Goal: Information Seeking & Learning: Learn about a topic

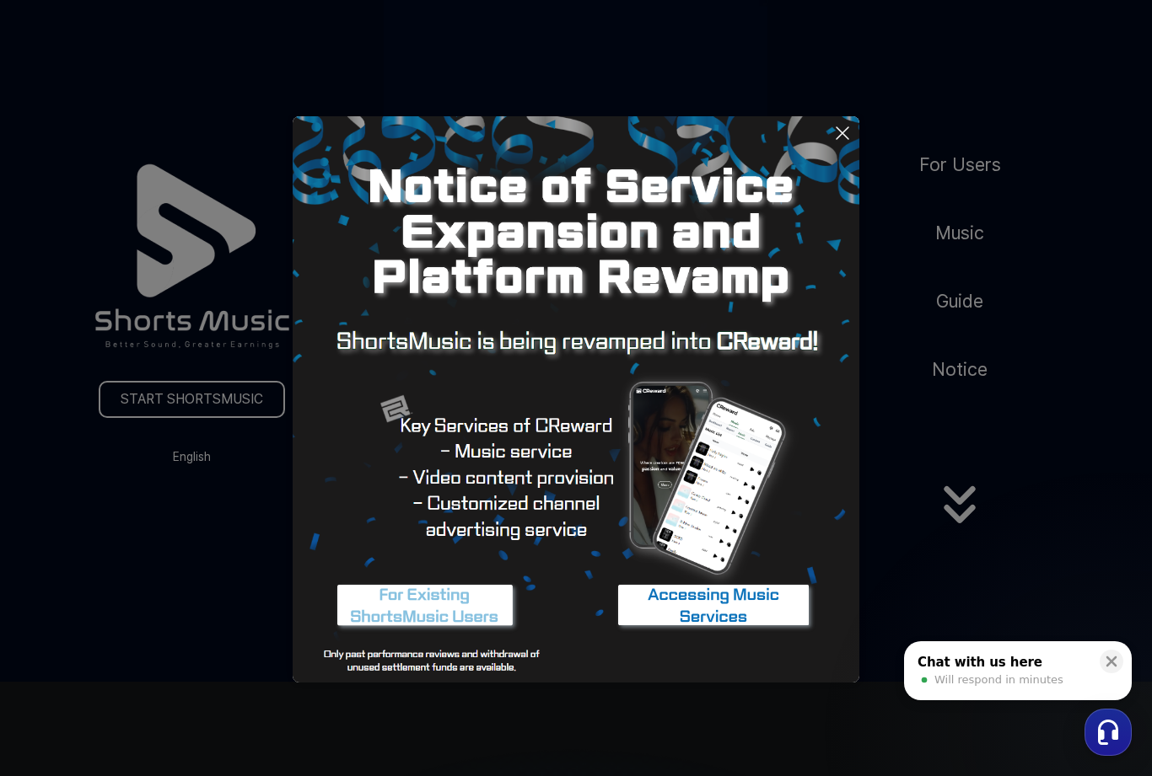
click at [1054, 574] on button at bounding box center [576, 388] width 1152 height 776
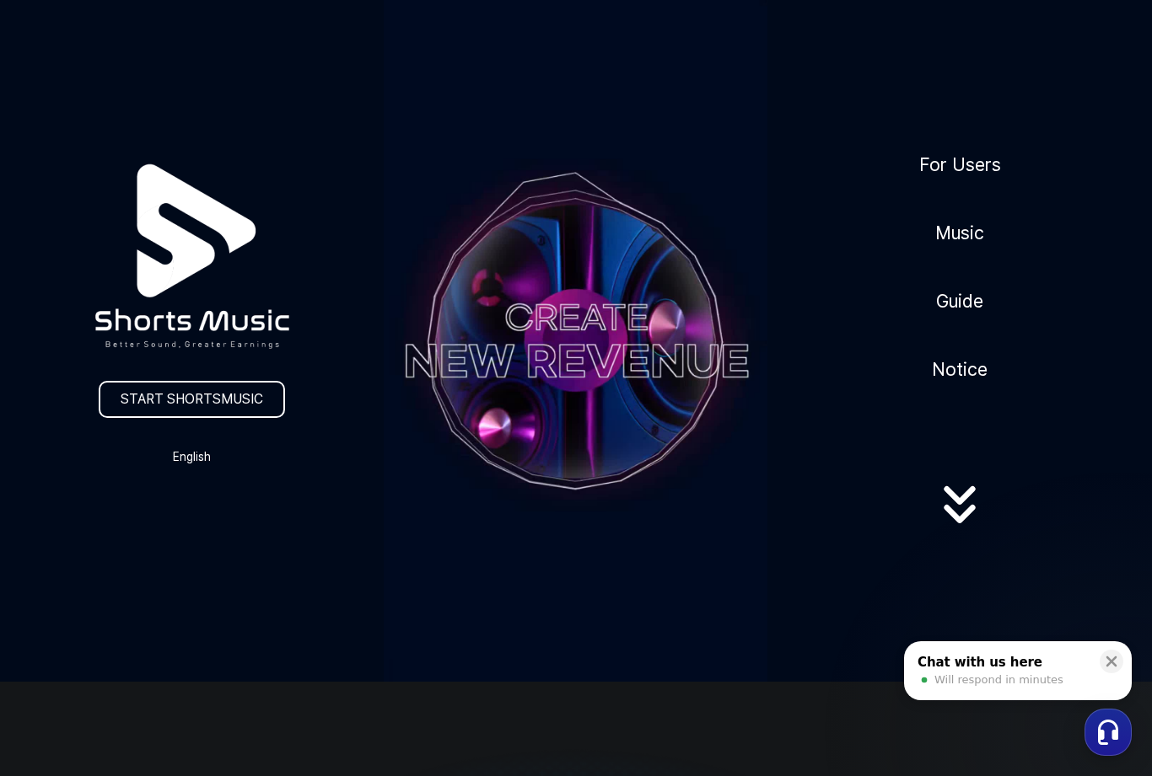
click at [964, 238] on link "Music" at bounding box center [959, 232] width 62 height 41
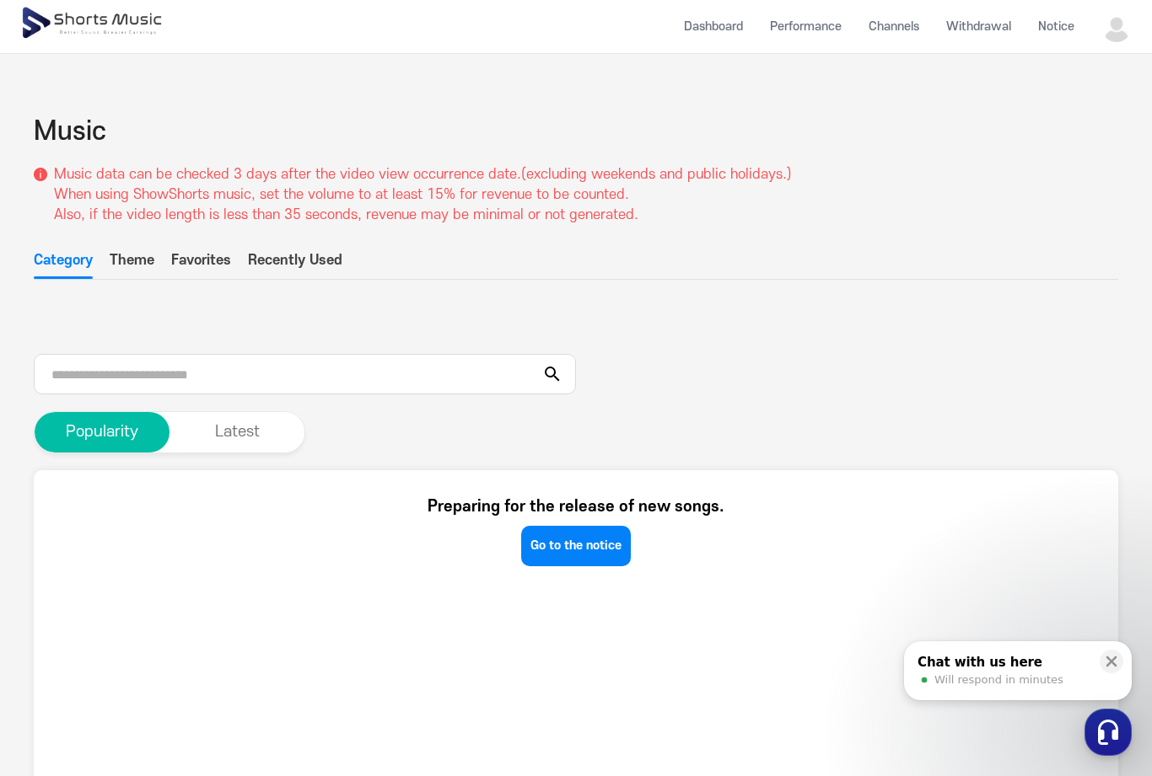
click at [540, 544] on link "Go to the notice" at bounding box center [576, 546] width 110 height 40
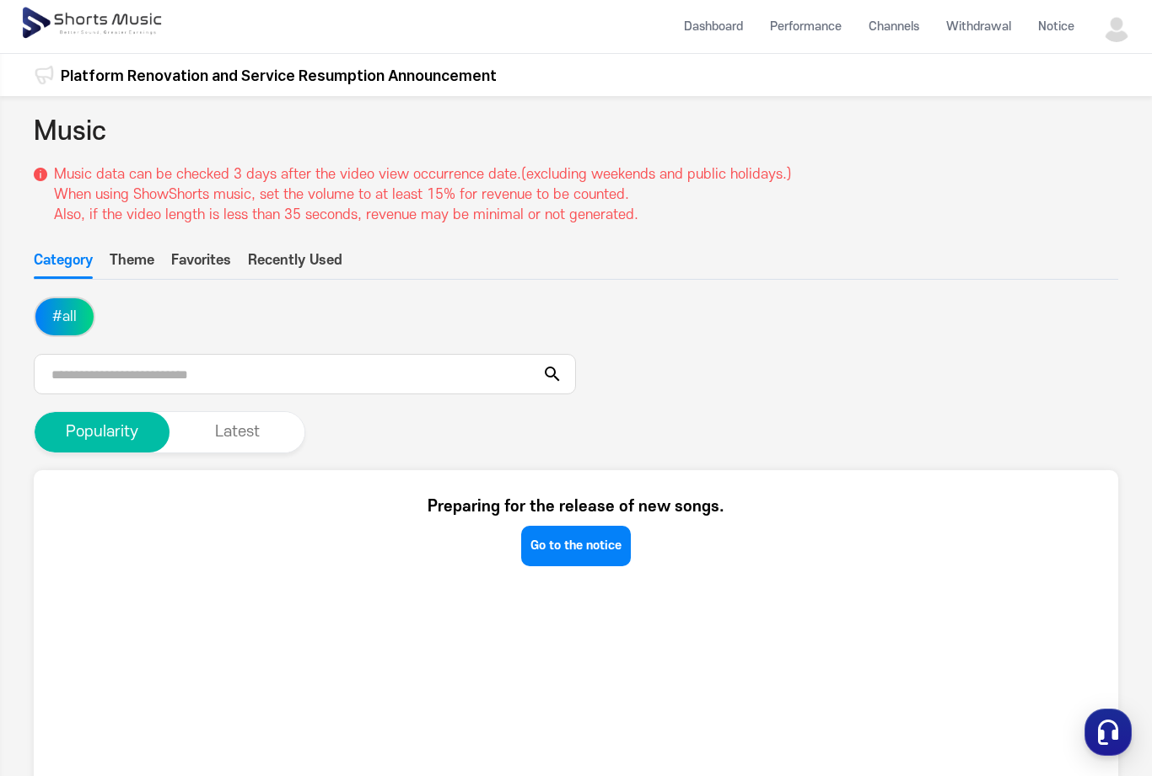
click at [206, 419] on button "Latest" at bounding box center [236, 432] width 135 height 40
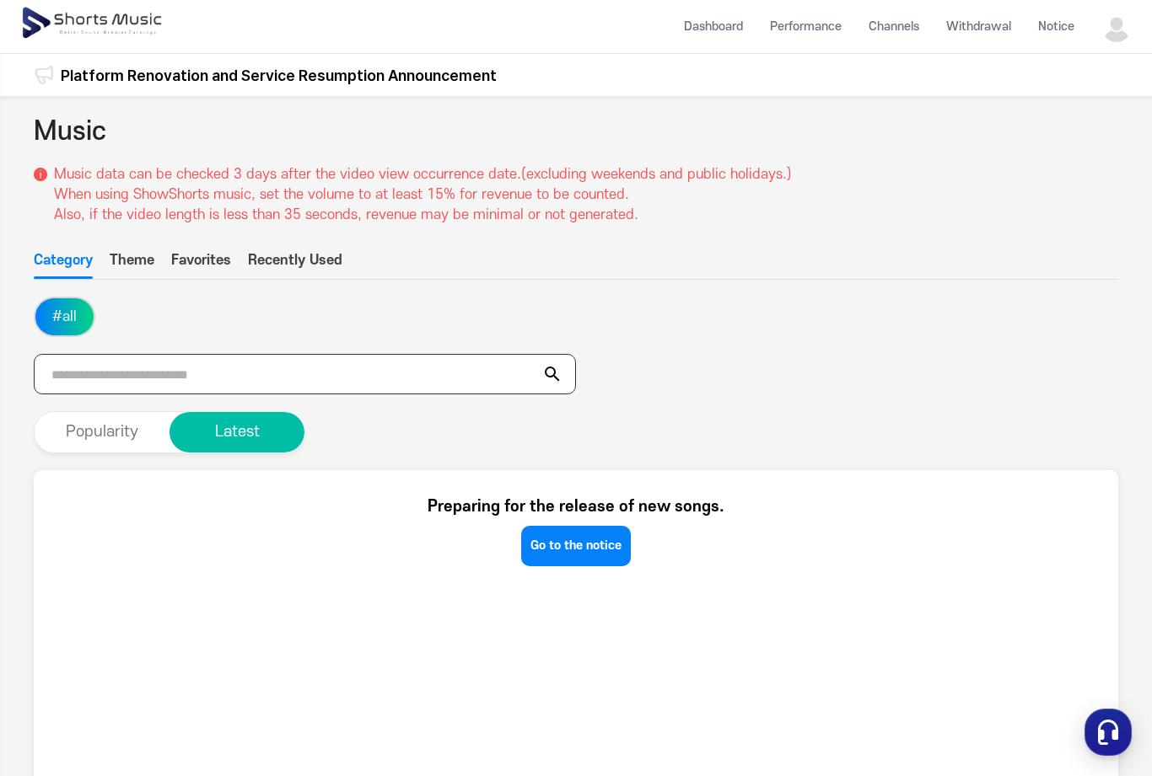
click at [62, 379] on input "text" at bounding box center [305, 374] width 542 height 40
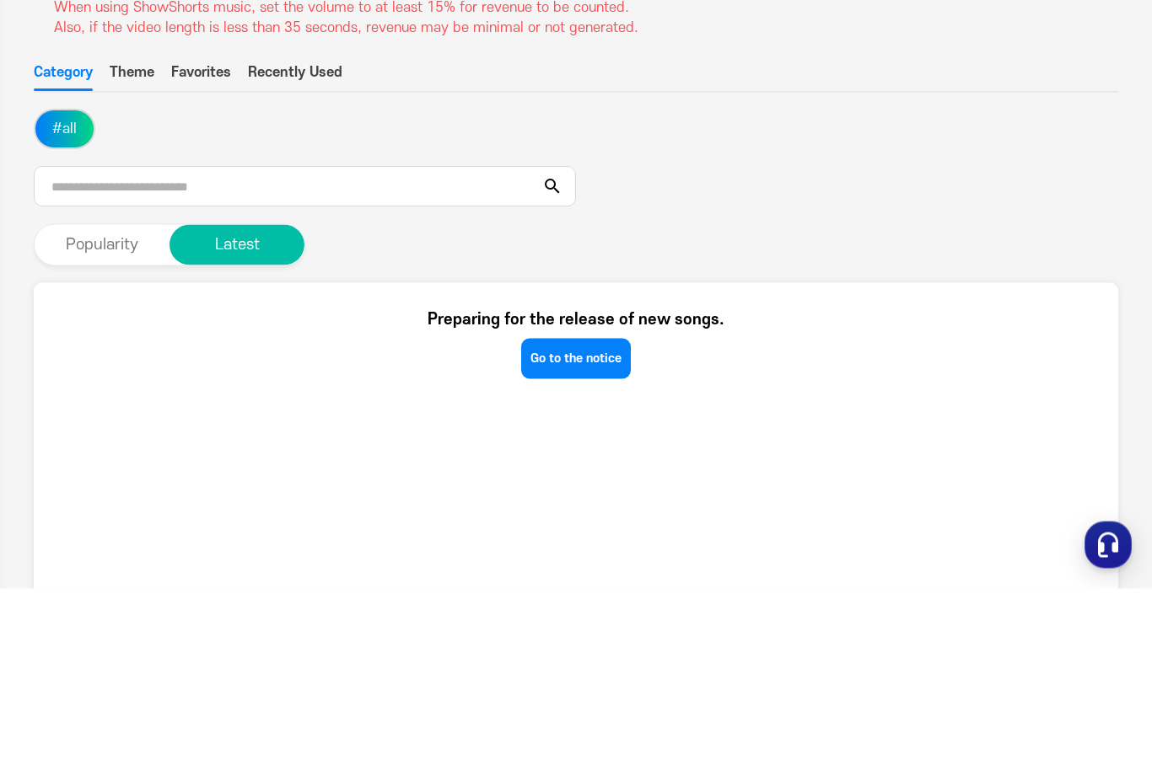
click at [132, 250] on button "Theme" at bounding box center [132, 264] width 45 height 29
